Goal: Task Accomplishment & Management: Use online tool/utility

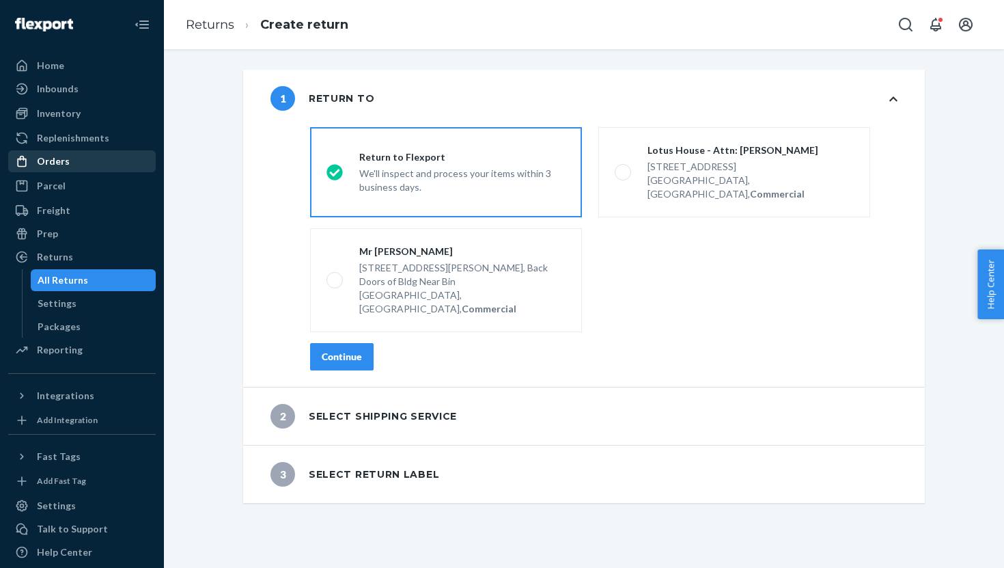
click at [64, 162] on div "Orders" at bounding box center [53, 161] width 33 height 14
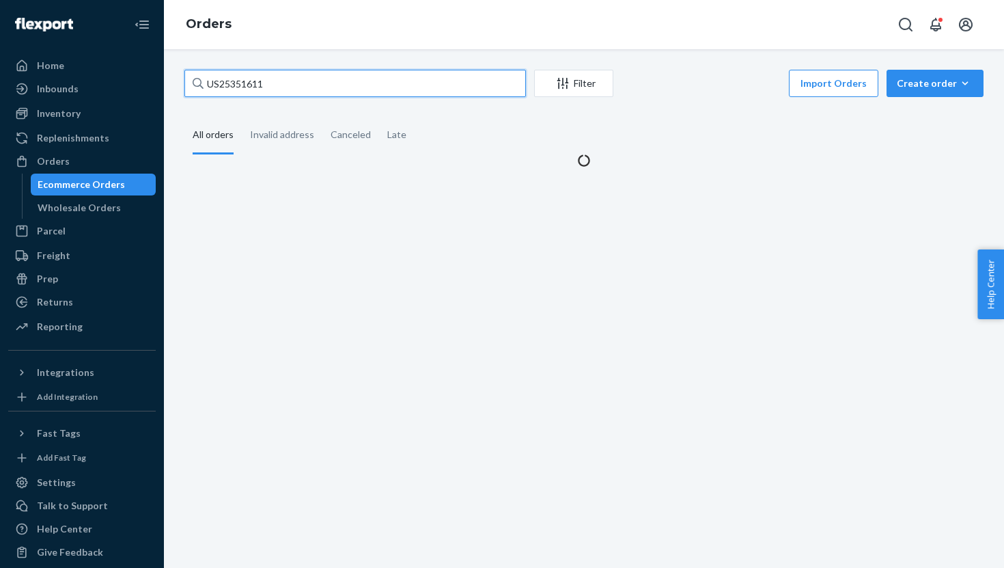
click at [230, 79] on input "US25351611" at bounding box center [355, 83] width 342 height 27
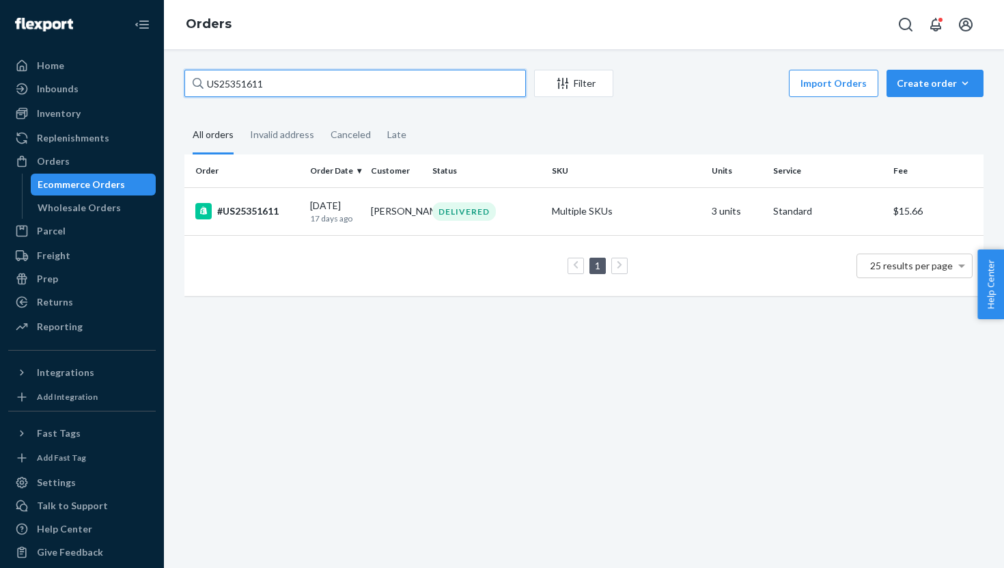
paste input "3512"
type input "US25353512"
click at [272, 218] on div "#US25353512" at bounding box center [247, 211] width 104 height 16
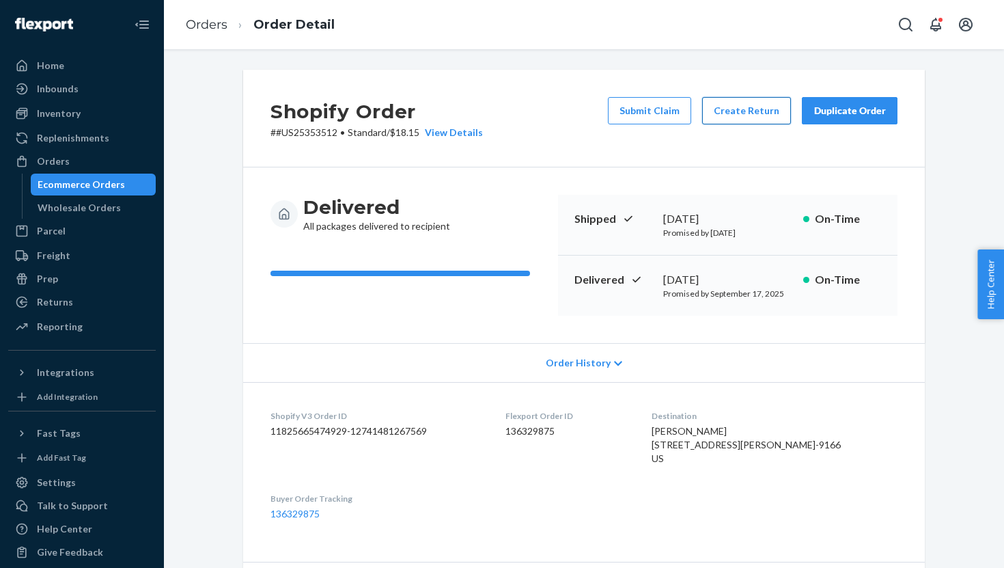
click at [742, 102] on button "Create Return" at bounding box center [746, 110] width 89 height 27
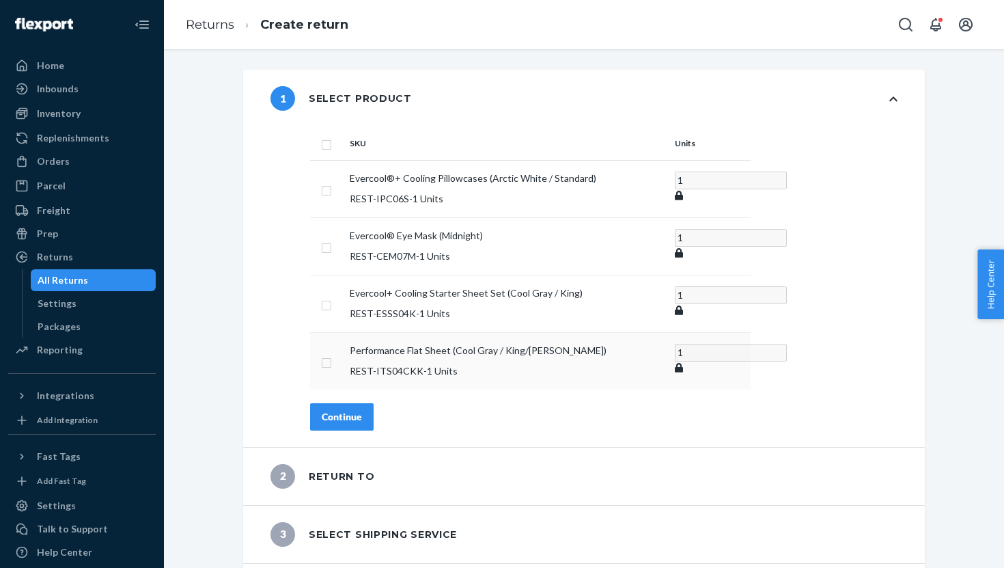
click at [322, 354] on input "checkbox" at bounding box center [326, 361] width 11 height 14
checkbox input "true"
click at [350, 409] on div "Continue" at bounding box center [342, 416] width 40 height 14
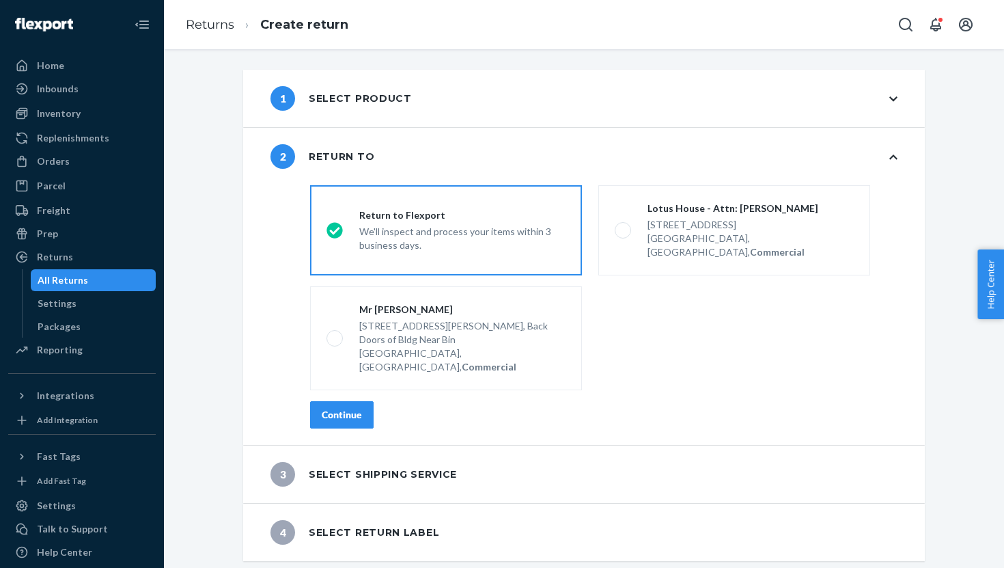
click at [344, 401] on button "Continue" at bounding box center [342, 414] width 64 height 27
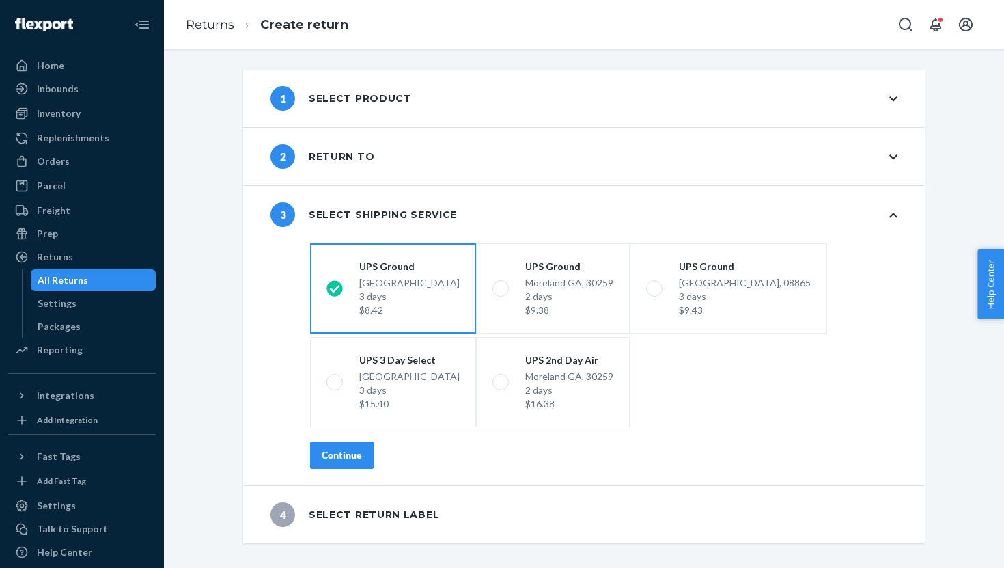
click at [344, 468] on button "Continue" at bounding box center [342, 454] width 64 height 27
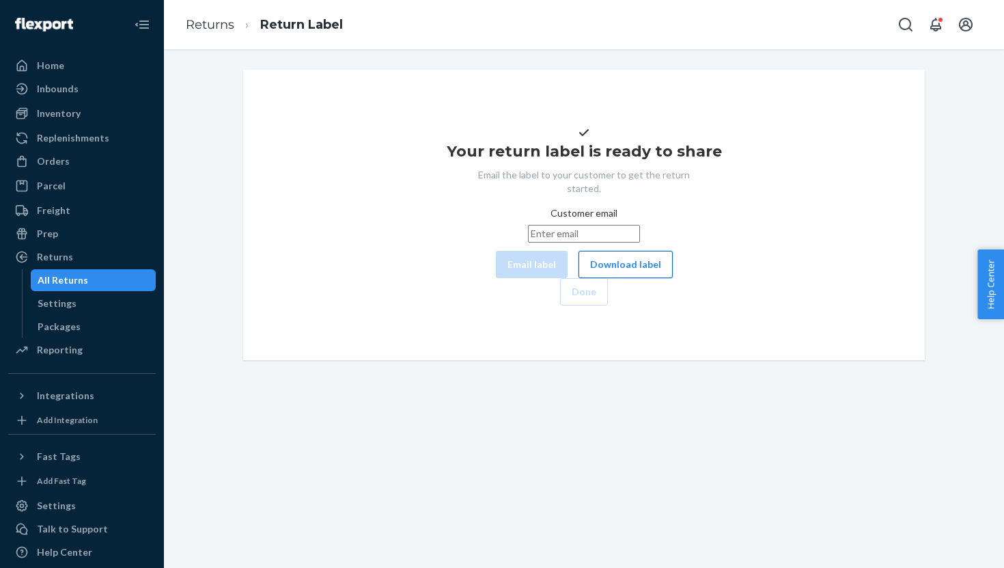
click at [579, 278] on button "Download label" at bounding box center [626, 264] width 94 height 27
